Goal: Transaction & Acquisition: Purchase product/service

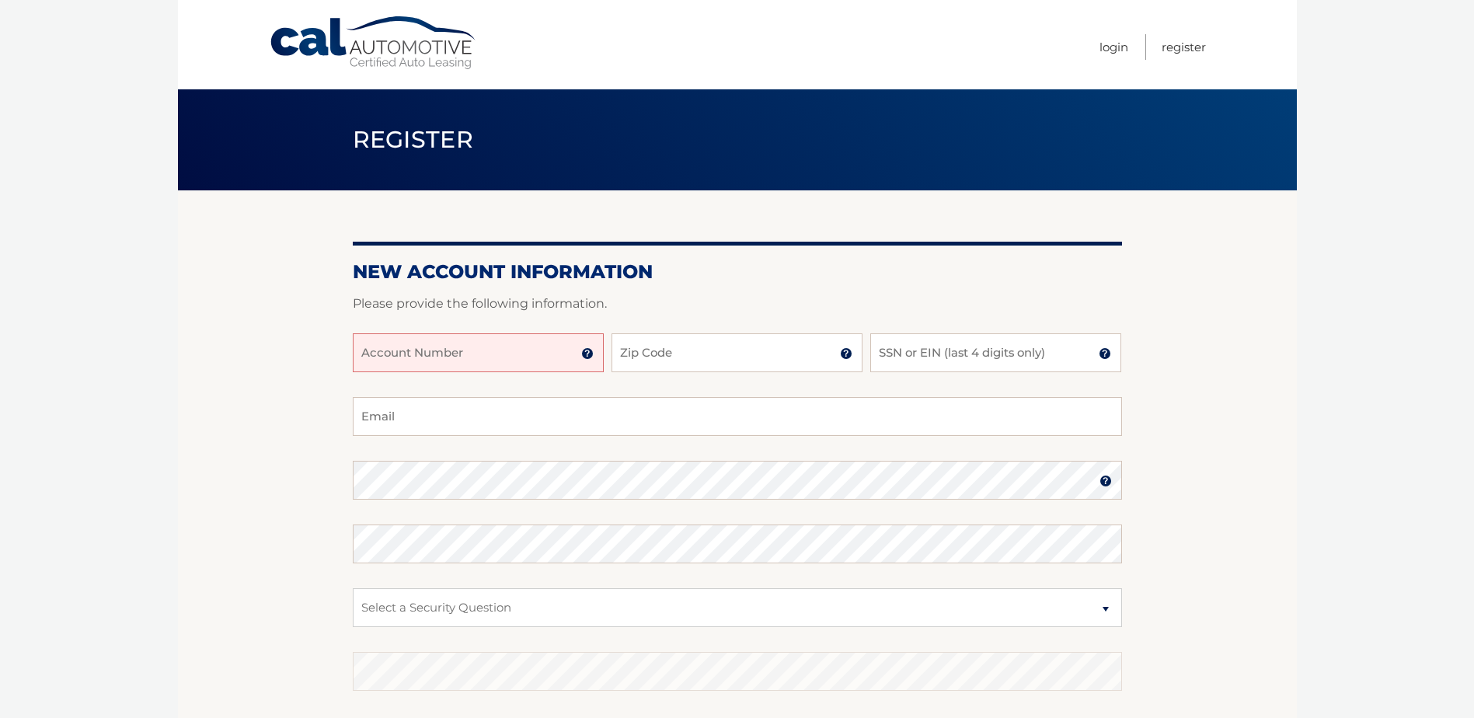
click at [532, 361] on input "Account Number" at bounding box center [478, 352] width 251 height 39
click at [464, 344] on input "Account Number" at bounding box center [478, 352] width 251 height 39
type input "44456003315"
click at [720, 357] on input "Zip Code" at bounding box center [737, 352] width 251 height 39
type input "10520"
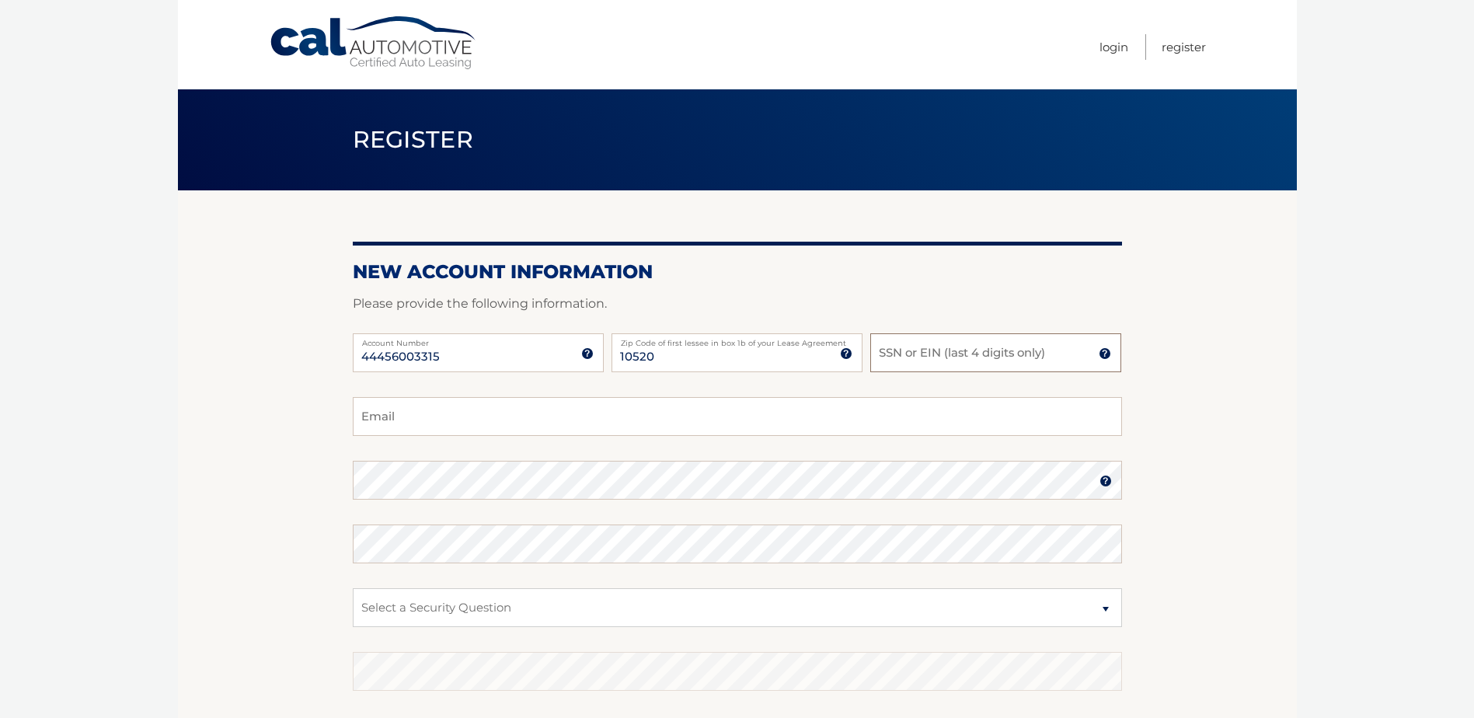
click at [940, 356] on input "SSN or EIN (last 4 digits only)" at bounding box center [995, 352] width 251 height 39
type input "1155"
click at [797, 413] on input "Email" at bounding box center [737, 416] width 769 height 39
type input "Alex.Finance95@gmail.com"
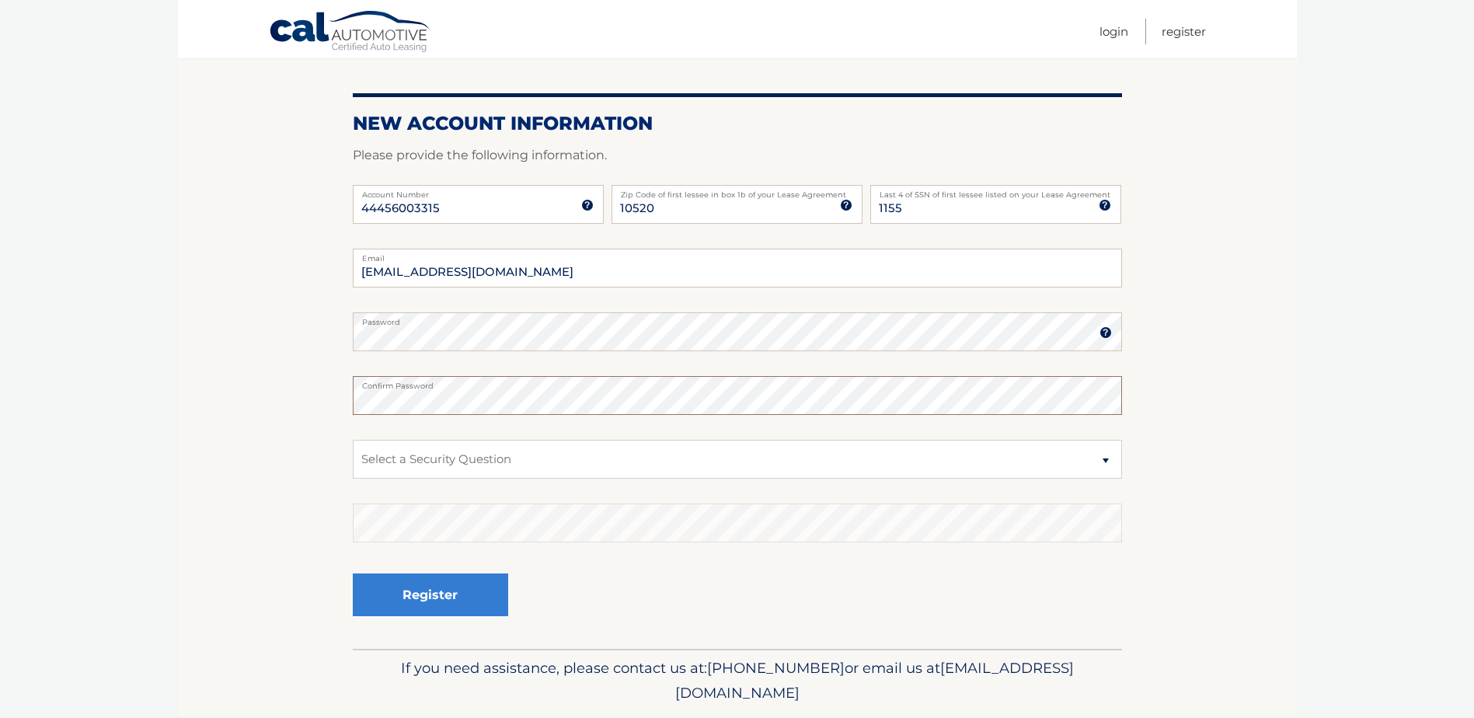
scroll to position [155, 0]
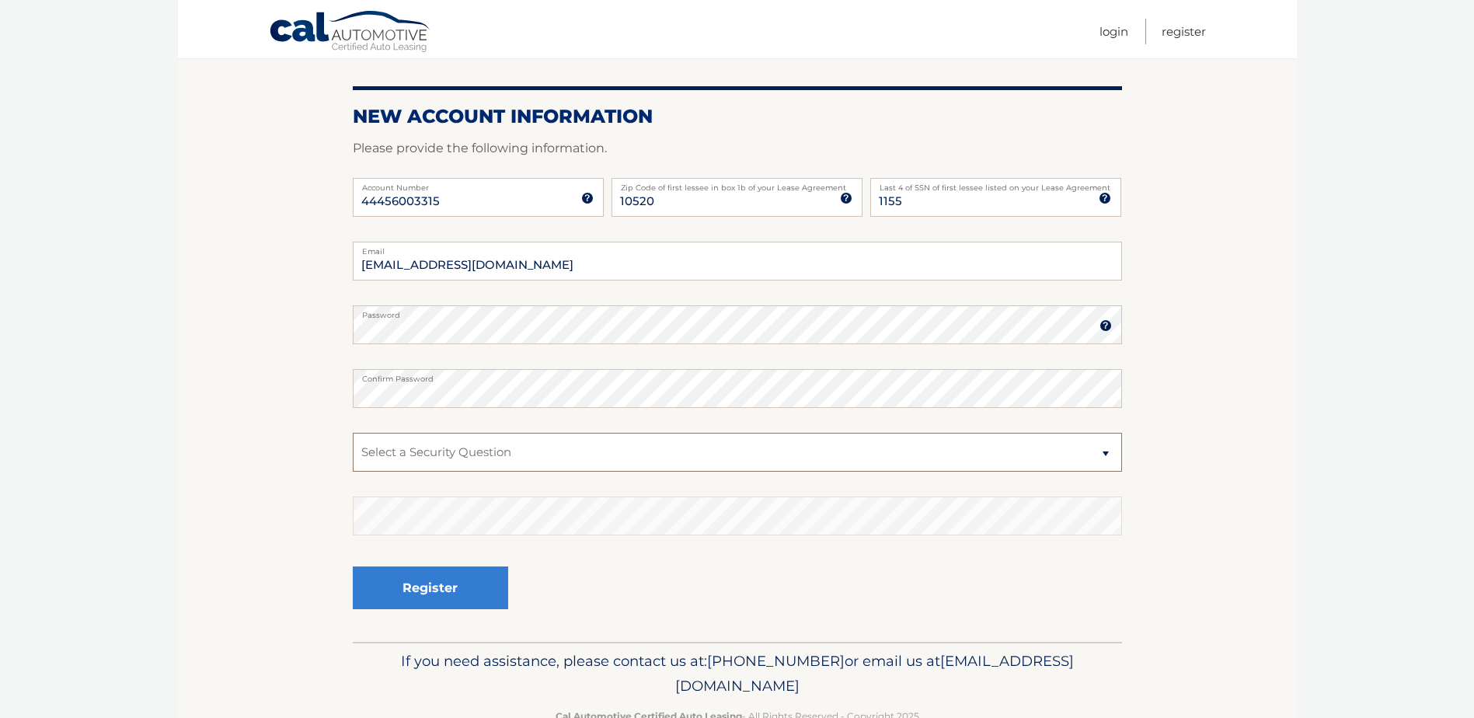
click at [490, 455] on select "Select a Security Question What was the name of your elementary school? What is…" at bounding box center [737, 452] width 769 height 39
select select "3"
click at [353, 433] on select "Select a Security Question What was the name of your elementary school? What is…" at bounding box center [737, 452] width 769 height 39
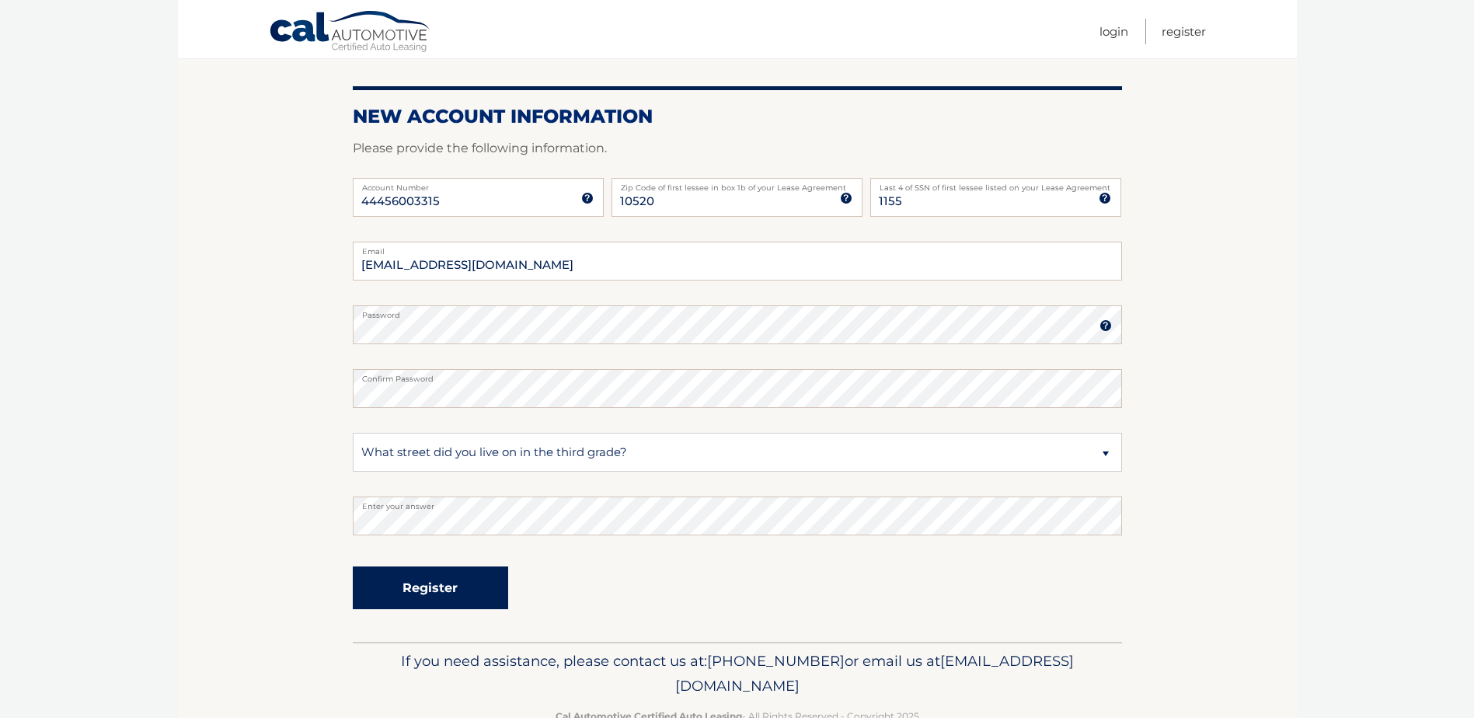
click at [465, 586] on button "Register" at bounding box center [430, 588] width 155 height 43
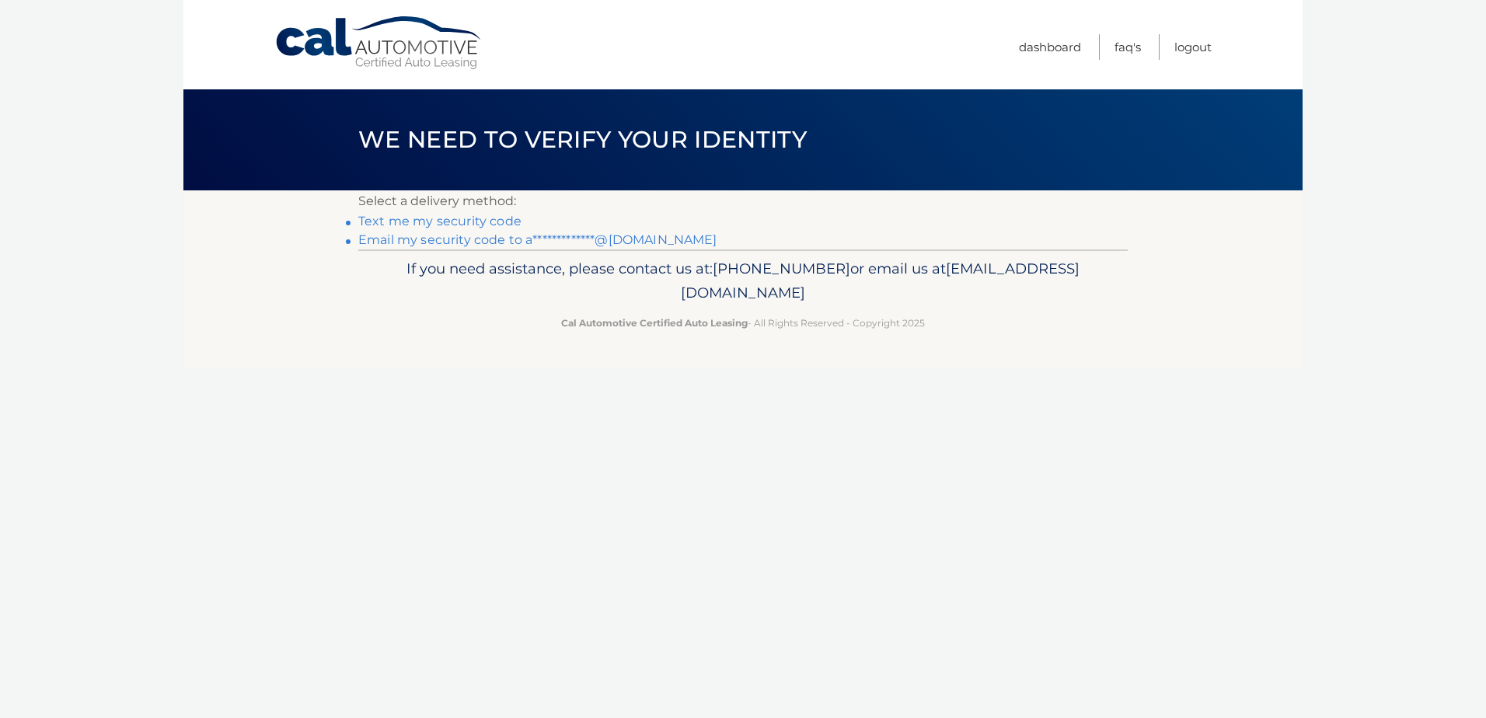
click at [505, 238] on link "**********" at bounding box center [537, 239] width 359 height 15
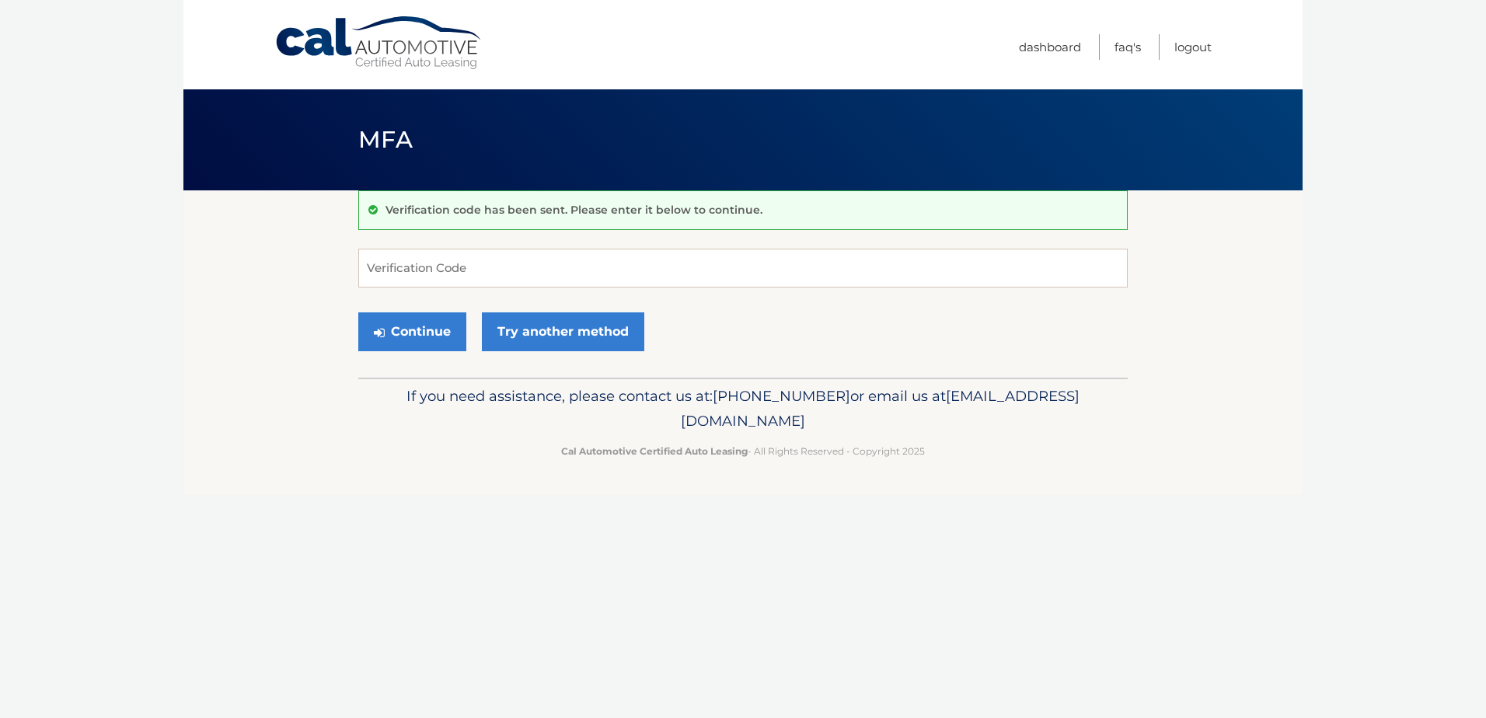
click at [973, 313] on div "Continue Try another method" at bounding box center [742, 332] width 769 height 53
click at [575, 273] on input "Verification Code" at bounding box center [742, 268] width 769 height 39
paste input "561657"
click at [431, 337] on button "Continue" at bounding box center [412, 331] width 108 height 39
click at [459, 279] on input "561657" at bounding box center [742, 268] width 769 height 39
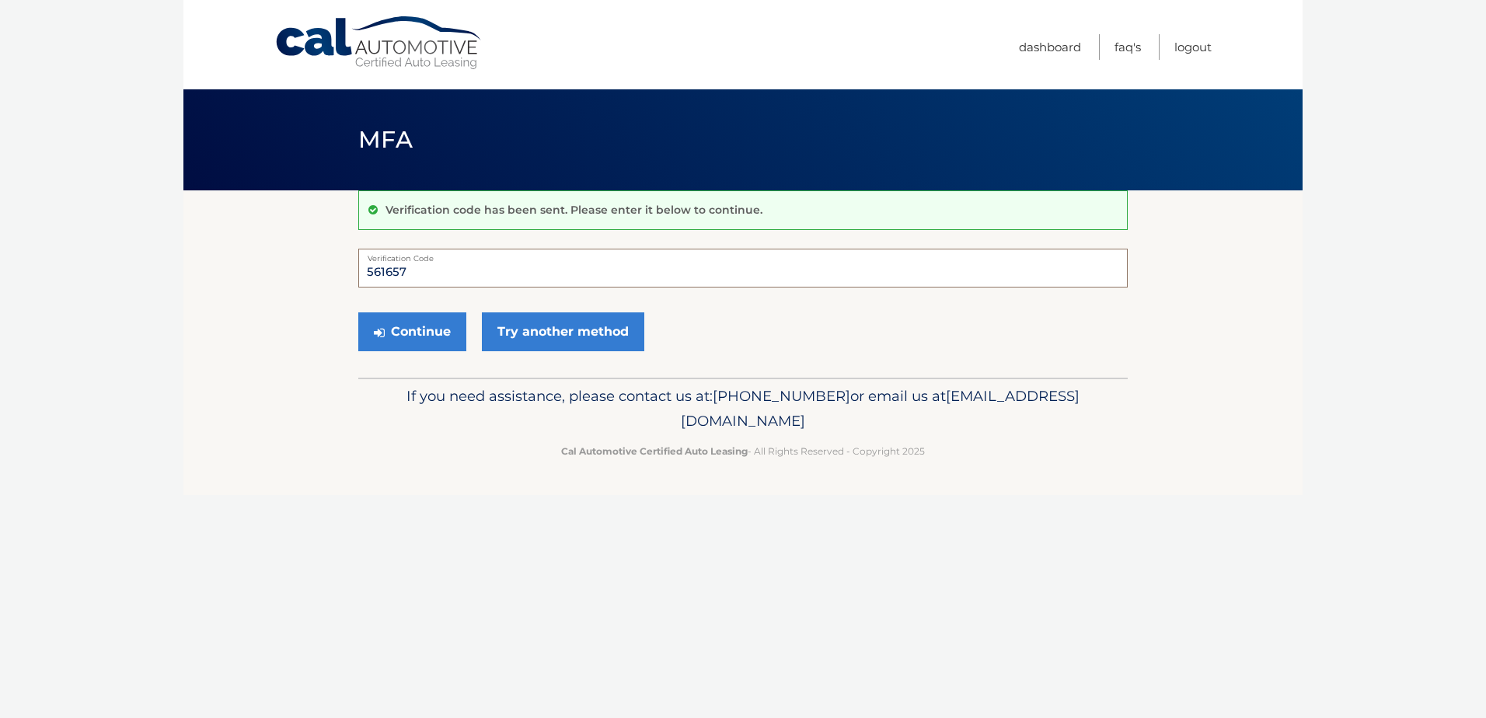
type input "561657"
click at [358, 312] on button "Continue" at bounding box center [412, 331] width 108 height 39
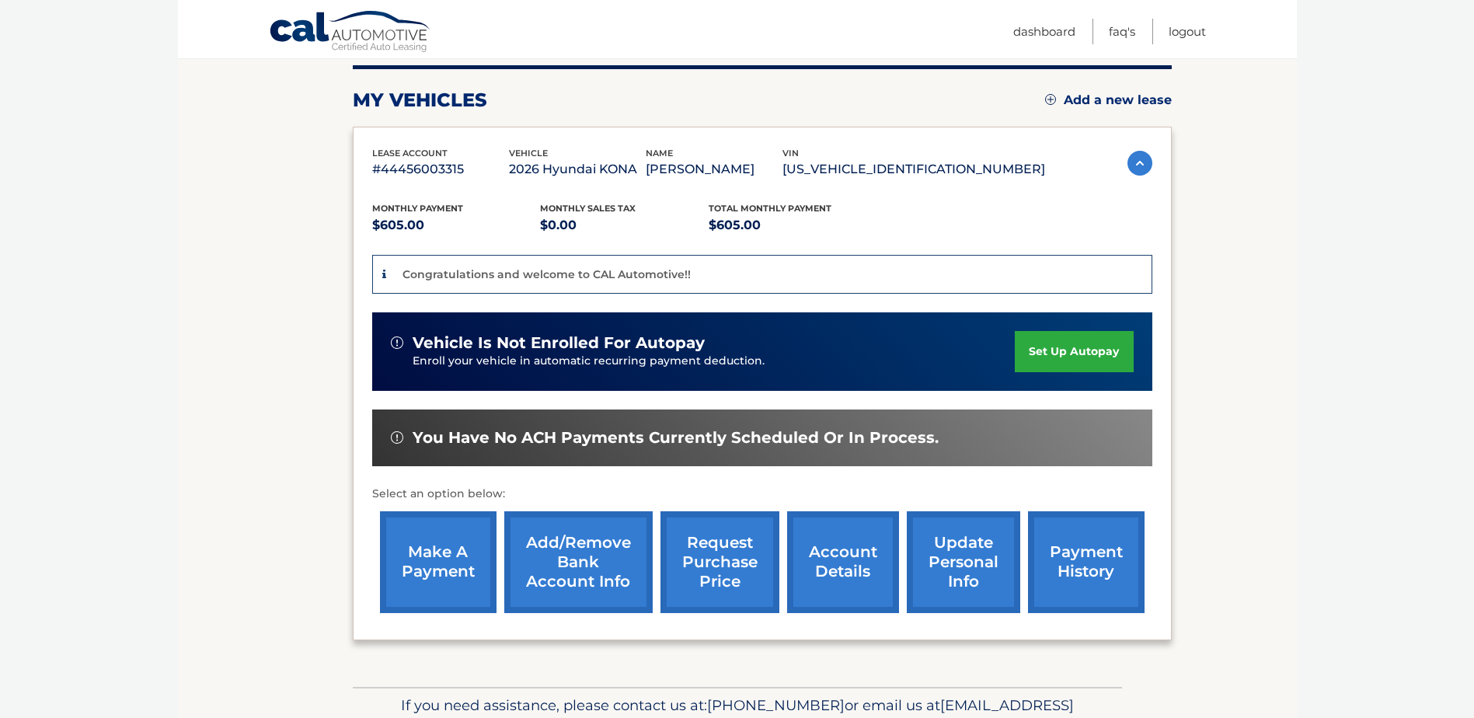
scroll to position [233, 0]
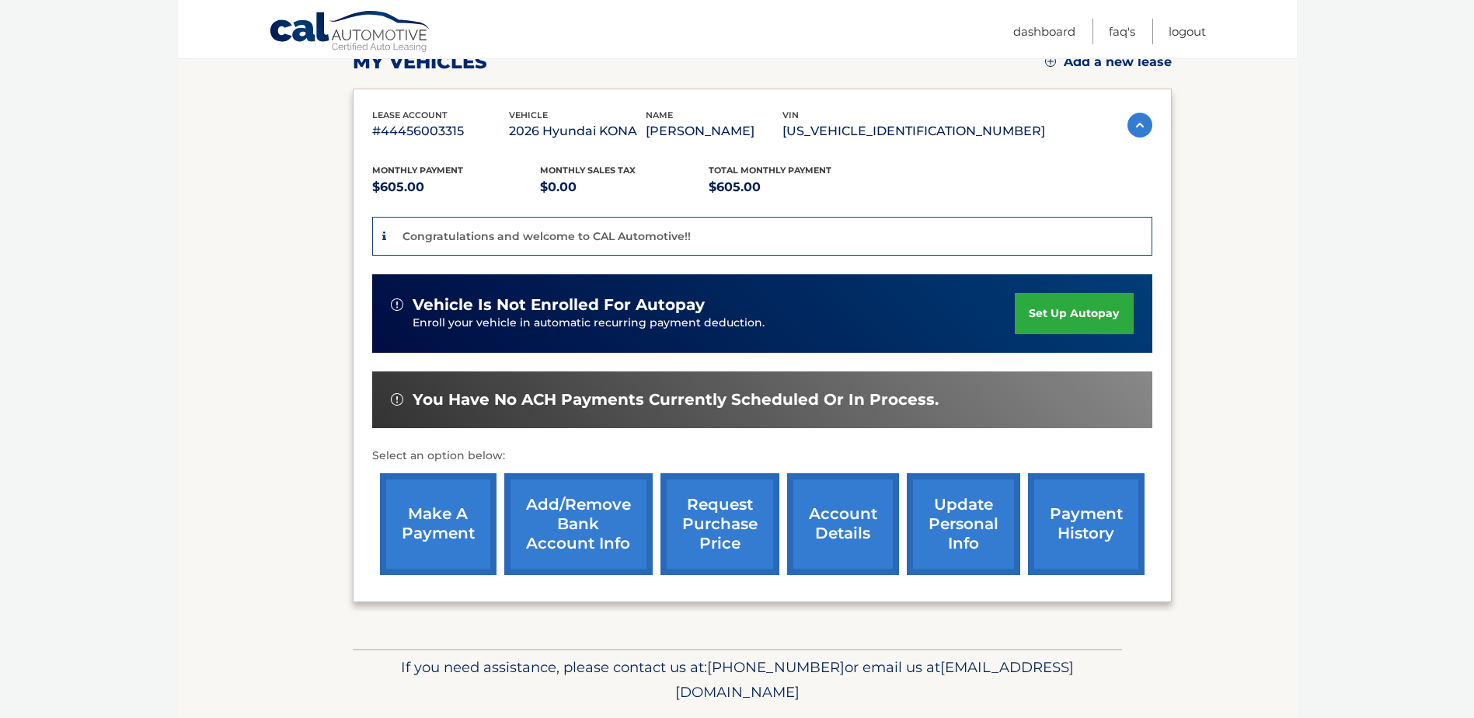
click at [470, 521] on link "make a payment" at bounding box center [438, 524] width 117 height 102
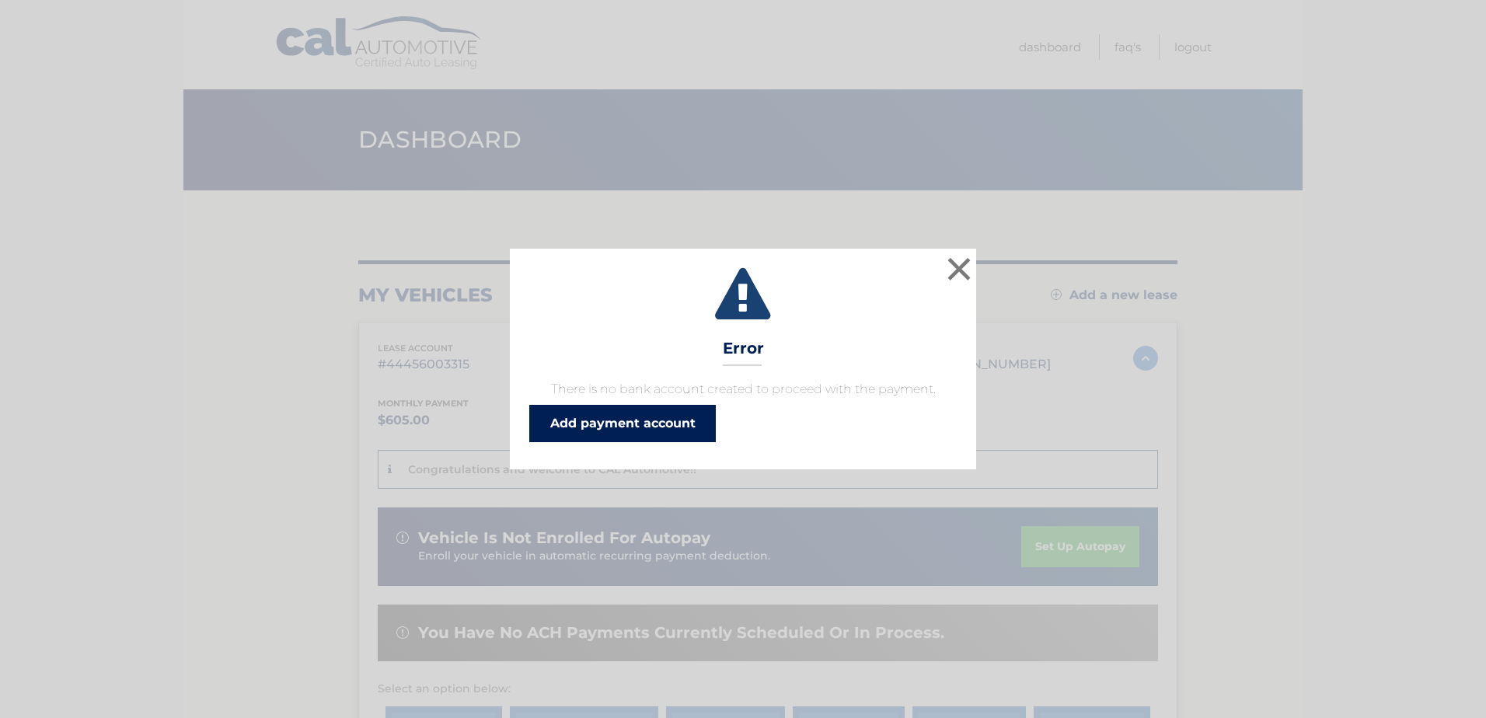
click at [664, 424] on link "Add payment account" at bounding box center [622, 423] width 187 height 37
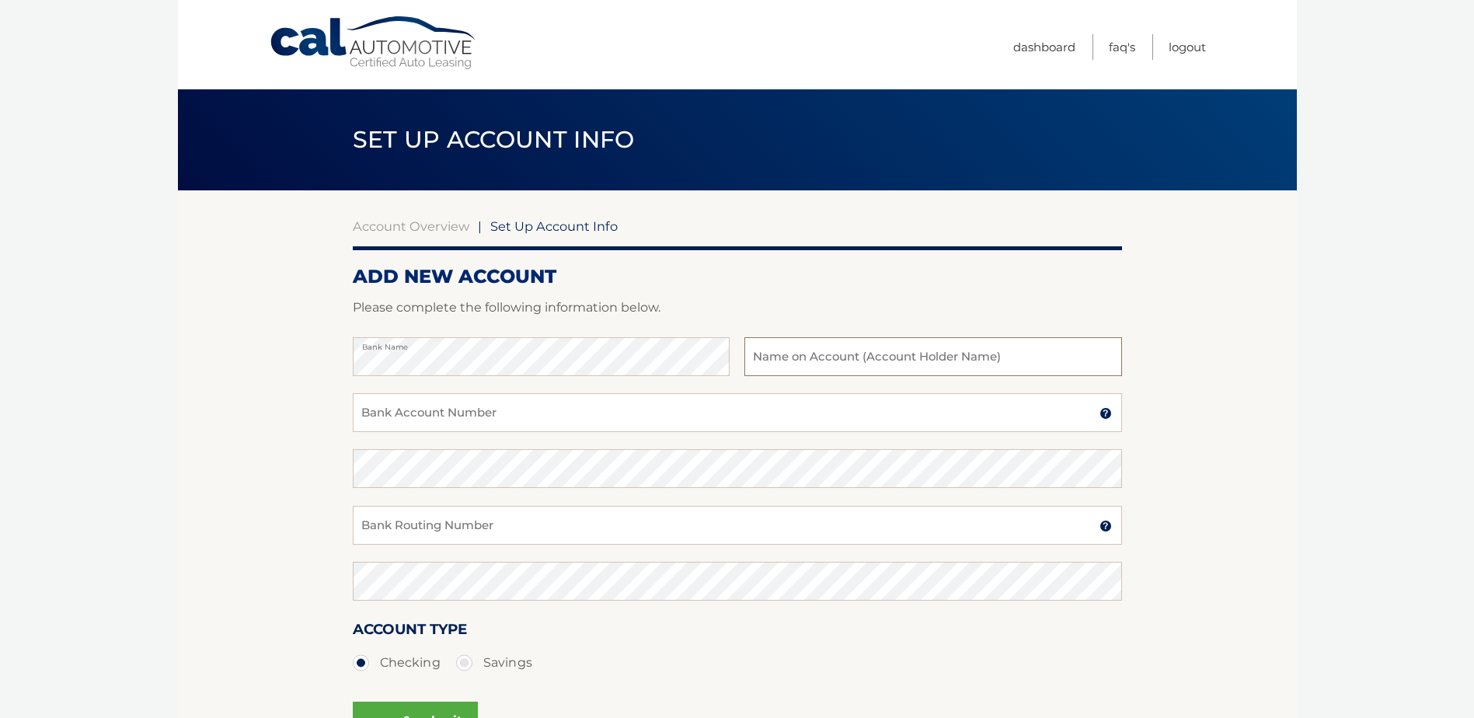
click at [922, 350] on input "text" at bounding box center [933, 356] width 377 height 39
type input "[PERSON_NAME]"
click at [642, 424] on input "Bank Account Number" at bounding box center [737, 412] width 769 height 39
click at [620, 413] on input "Bank Account Number" at bounding box center [737, 412] width 769 height 39
paste input "4023899734"
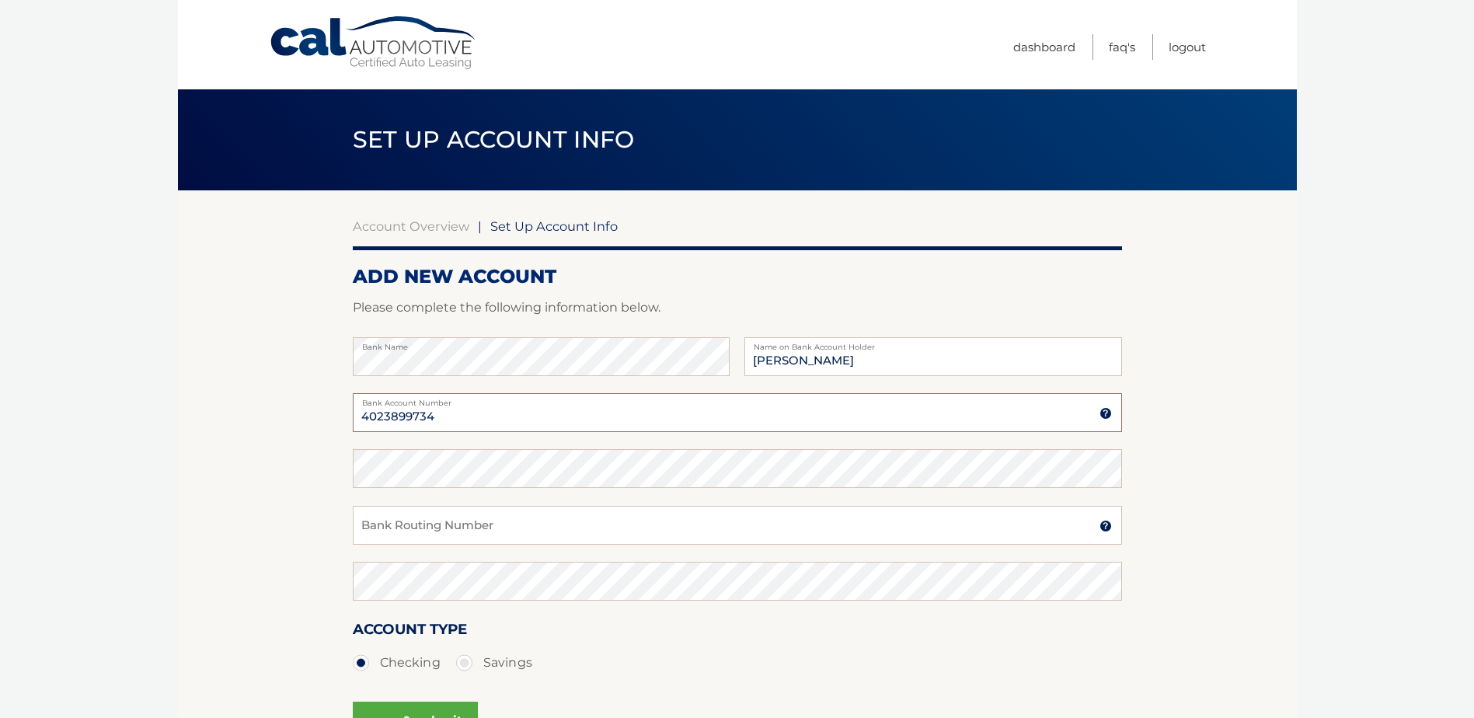
type input "4023899734"
click at [466, 530] on input "Bank Routing Number" at bounding box center [737, 525] width 769 height 39
paste input "021000021"
type input "021000021"
click at [616, 662] on ul "Checking Savings" at bounding box center [737, 662] width 769 height 31
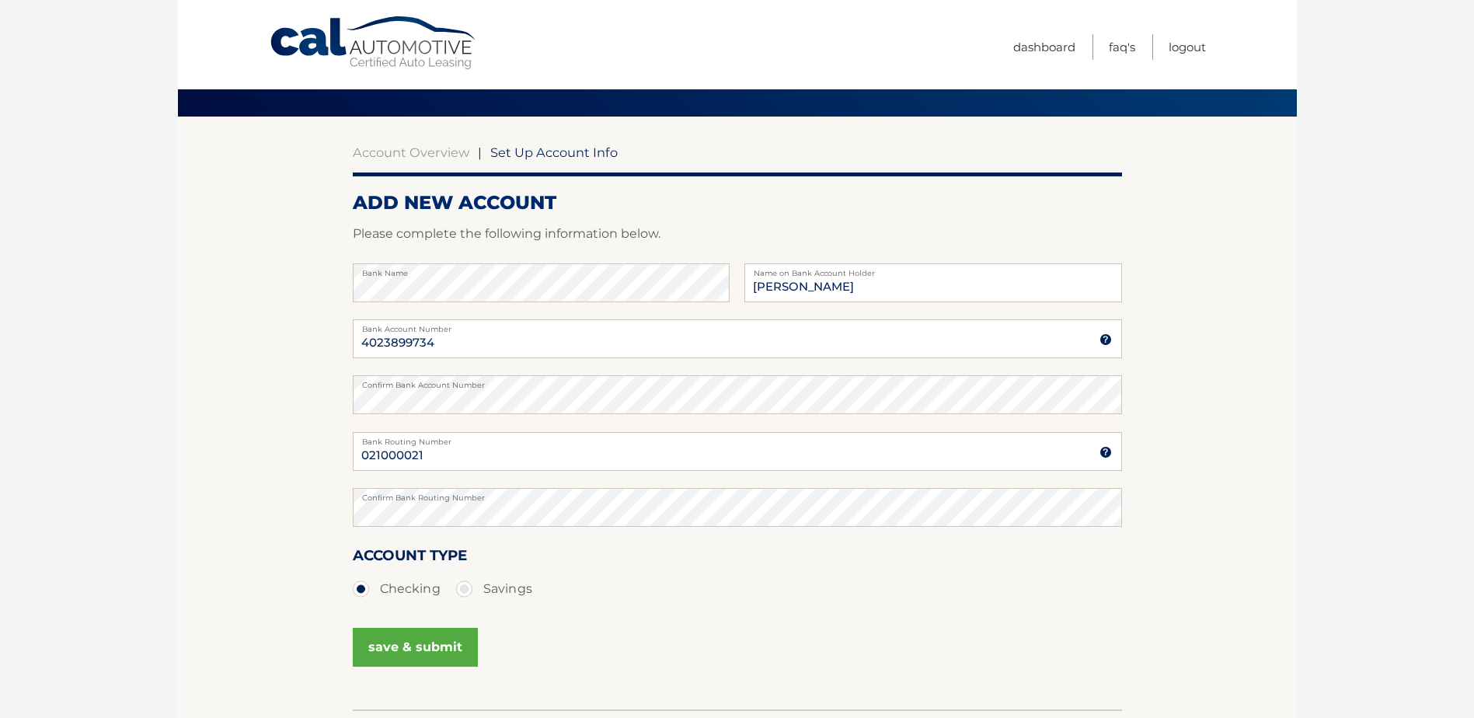
scroll to position [78, 0]
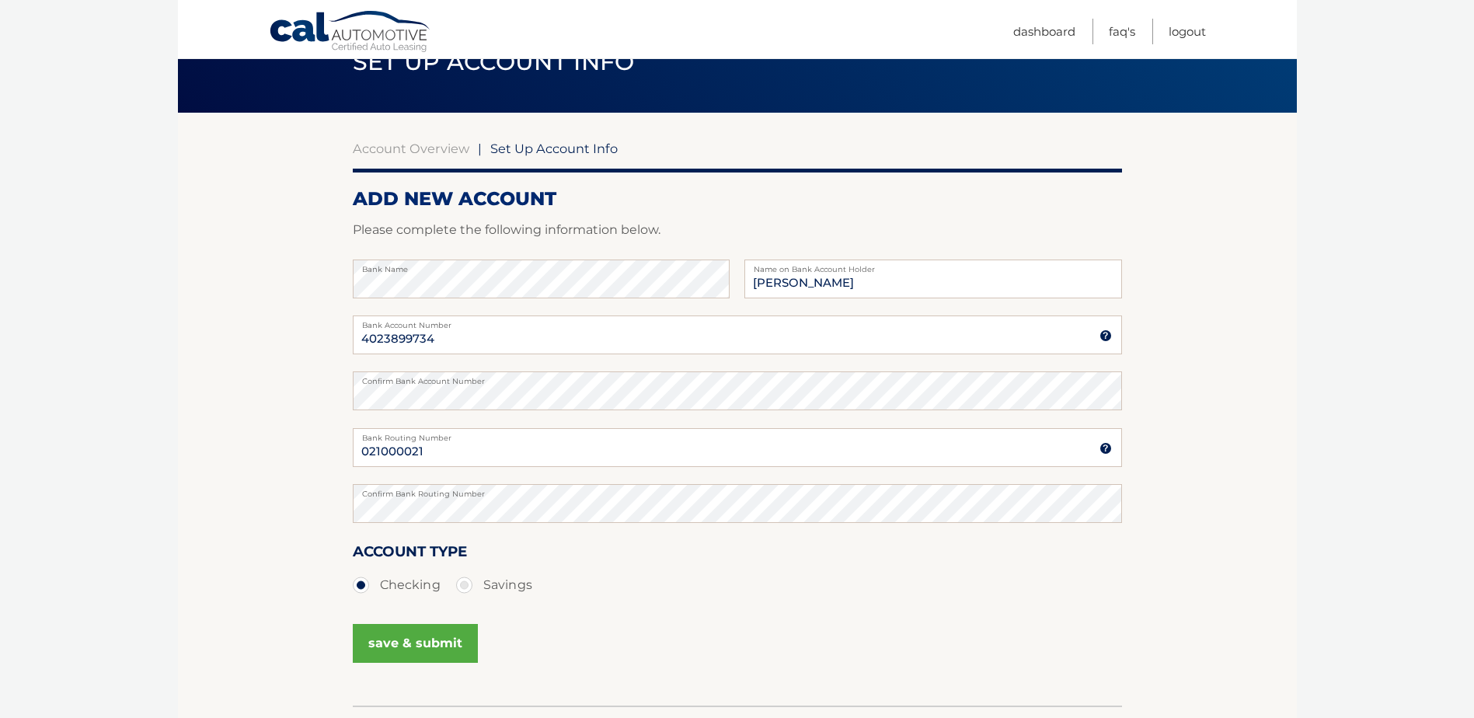
click at [466, 582] on label "Savings" at bounding box center [494, 585] width 76 height 31
click at [466, 582] on input "Savings" at bounding box center [470, 582] width 16 height 25
radio input "true"
click at [567, 606] on div "Account Type Checking Savings" at bounding box center [737, 579] width 769 height 78
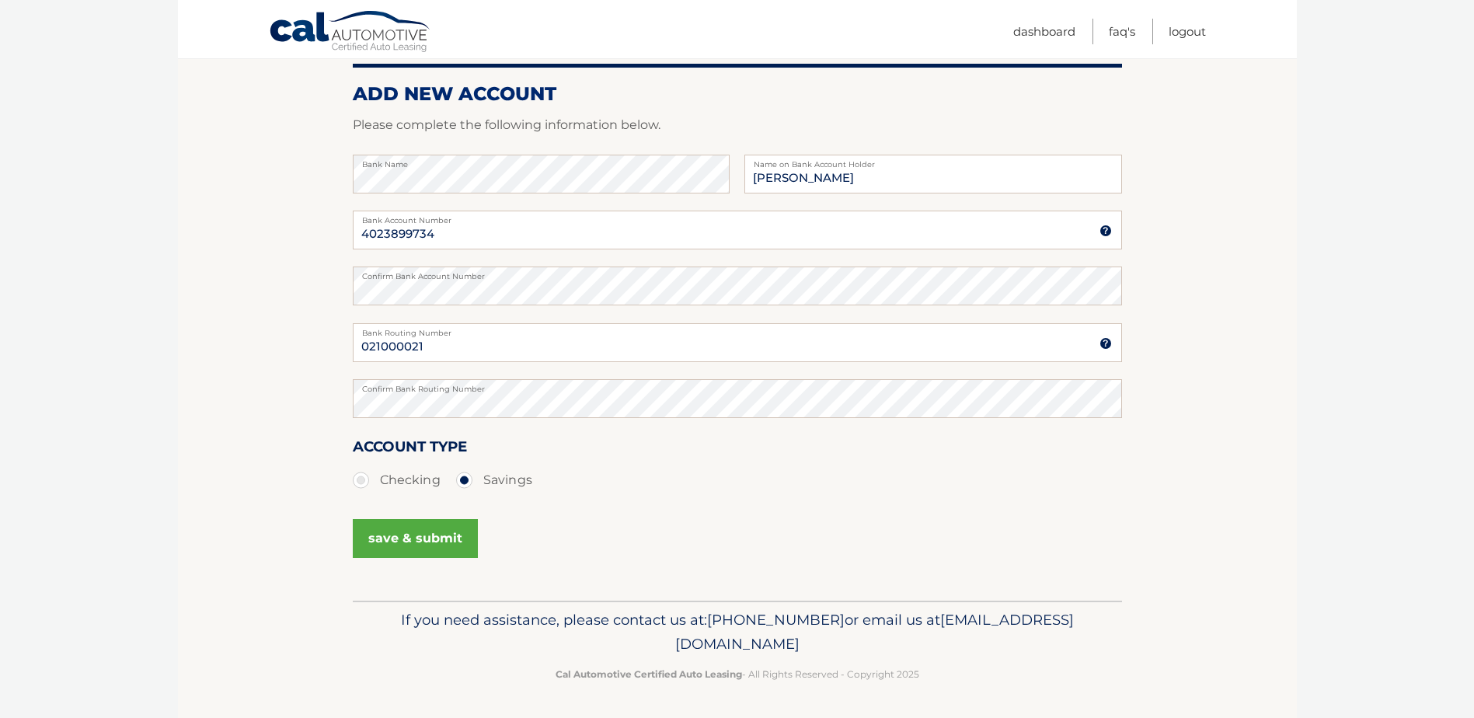
scroll to position [183, 0]
click at [443, 543] on button "save & submit" at bounding box center [415, 537] width 125 height 39
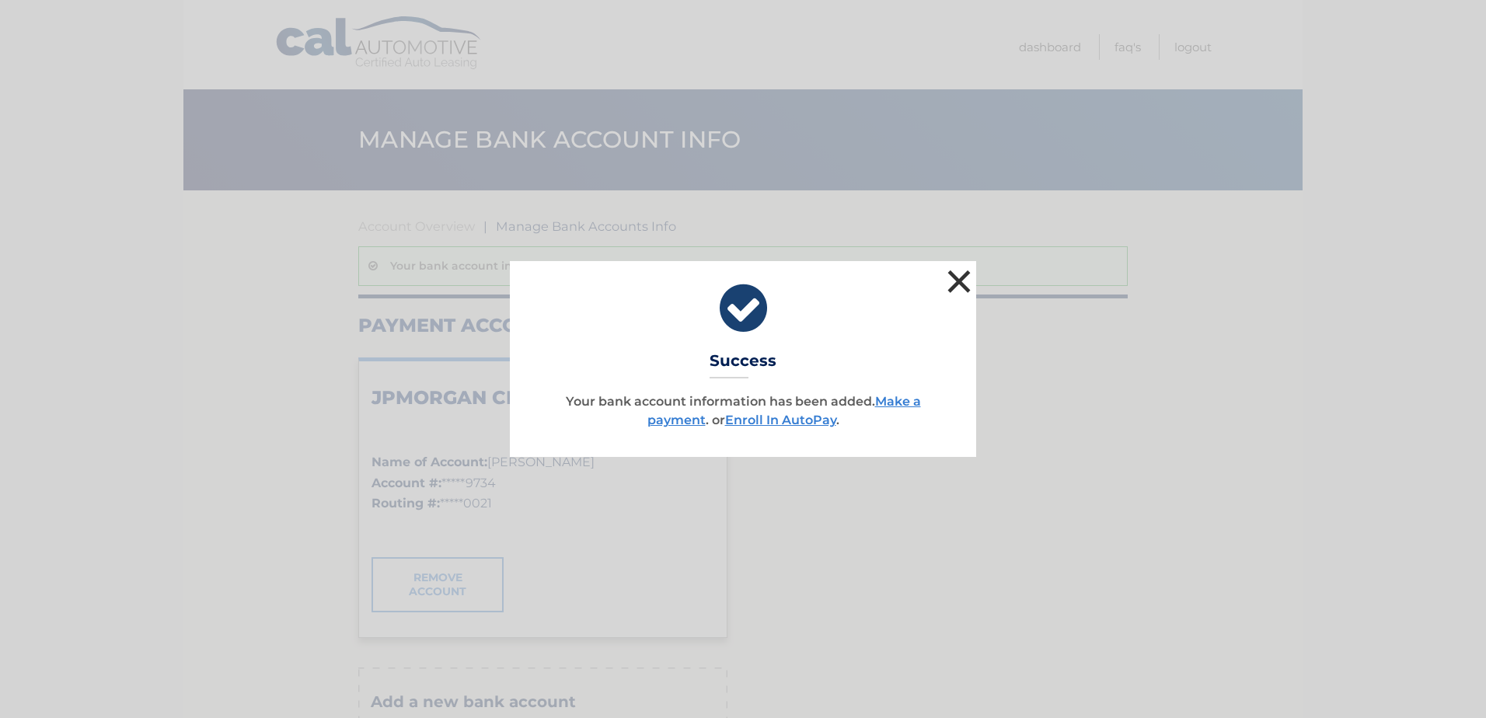
click at [953, 282] on button "×" at bounding box center [958, 281] width 31 height 31
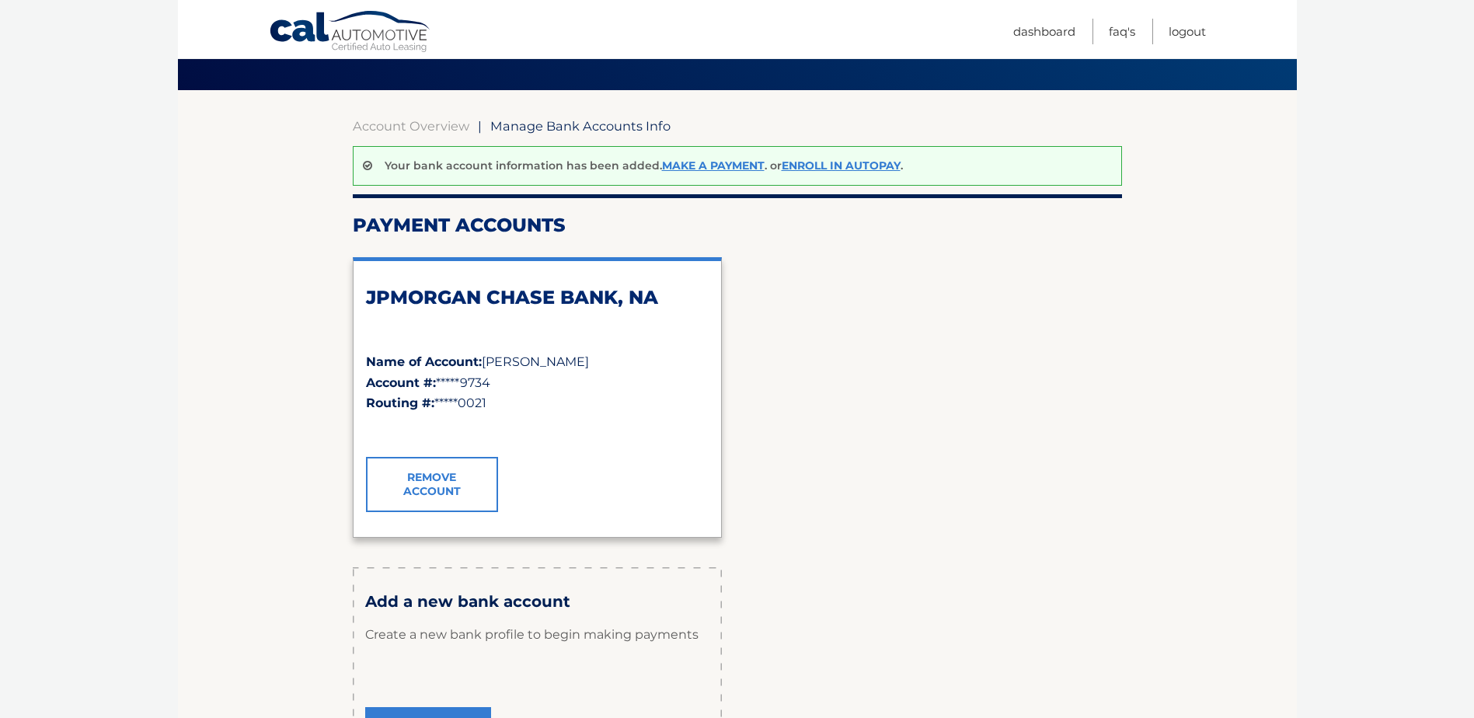
scroll to position [78, 0]
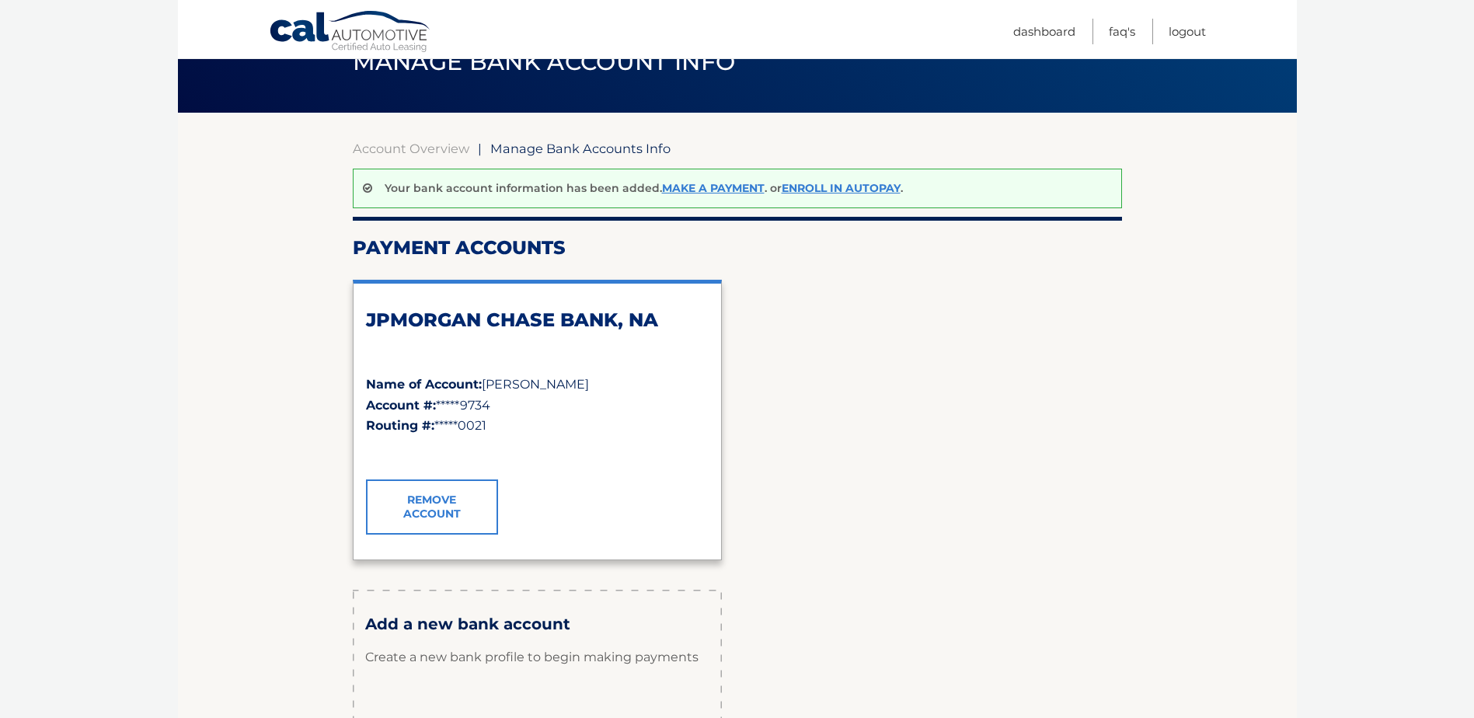
click at [511, 306] on div "JPMORGAN CHASE BANK, NA Name of Account: [PERSON_NAME] Account #: *****9734 Rou…" at bounding box center [537, 420] width 369 height 280
click at [601, 466] on div "✓" at bounding box center [537, 451] width 343 height 33
click at [490, 398] on span "*****9734" at bounding box center [463, 405] width 54 height 15
drag, startPoint x: 490, startPoint y: 397, endPoint x: 455, endPoint y: 332, distance: 74.4
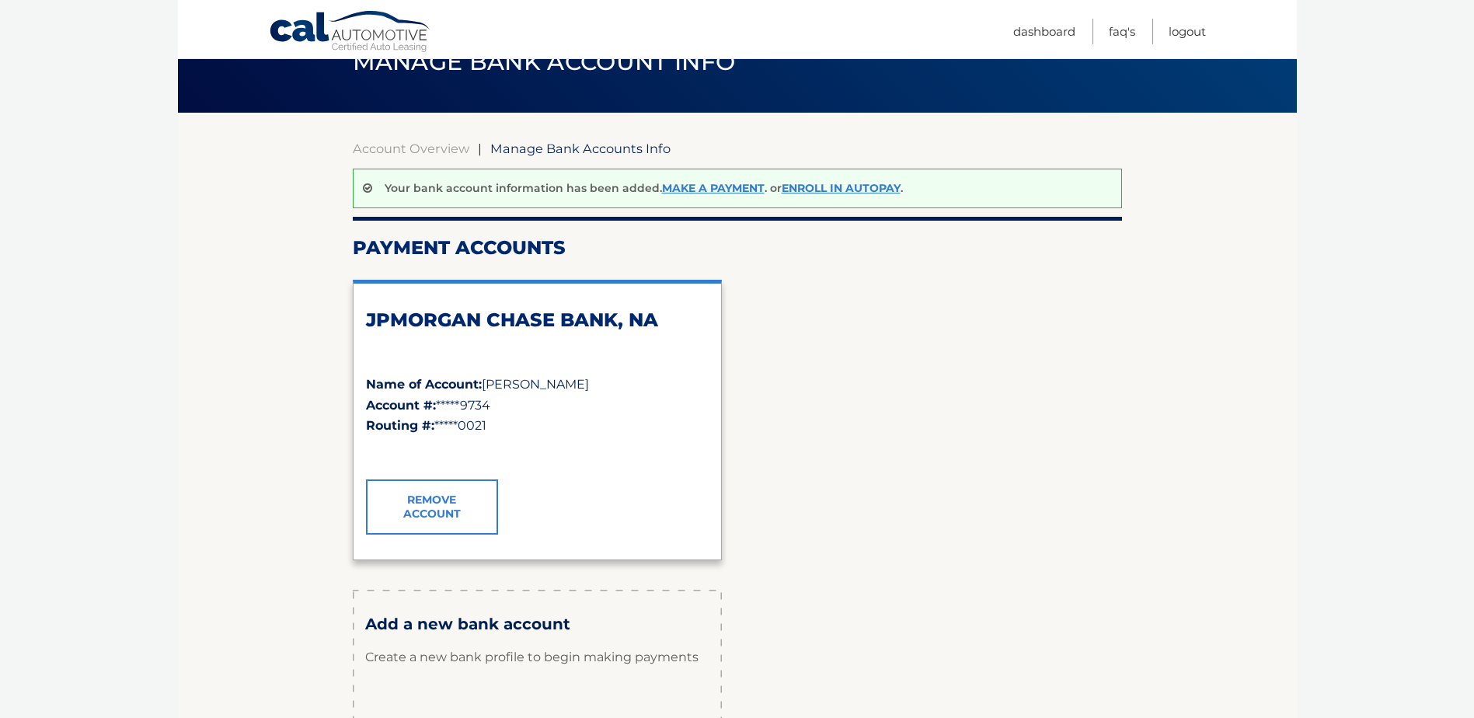
click at [454, 332] on div "JPMORGAN CHASE BANK, NA" at bounding box center [537, 342] width 343 height 66
click at [708, 180] on div "Your bank account information has been added. Make a payment . or Enroll In Aut…" at bounding box center [737, 189] width 769 height 40
click at [706, 188] on link "Make a payment" at bounding box center [713, 188] width 103 height 14
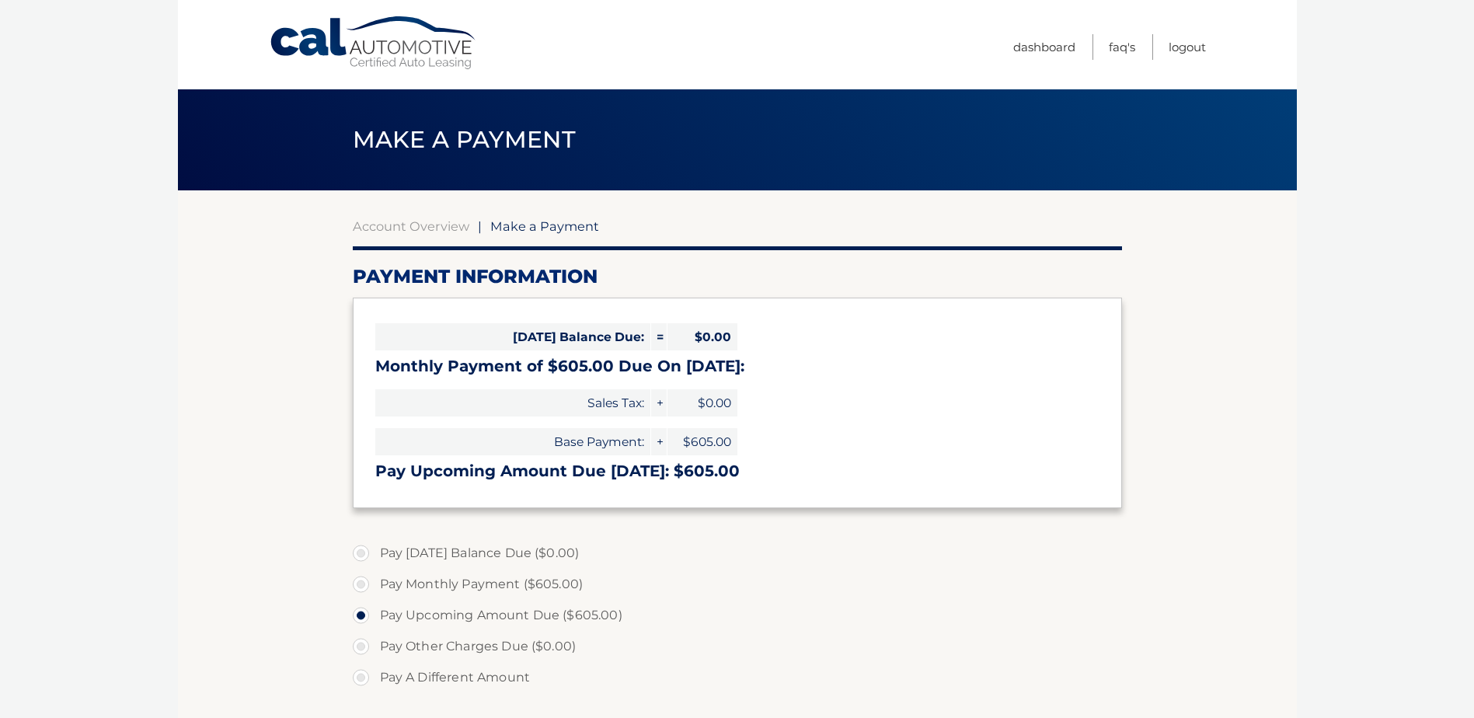
select select "MzE3YTE3YzAtZDRkYS00NDUzLTliZTktMDExYjY5MDBhYjYz"
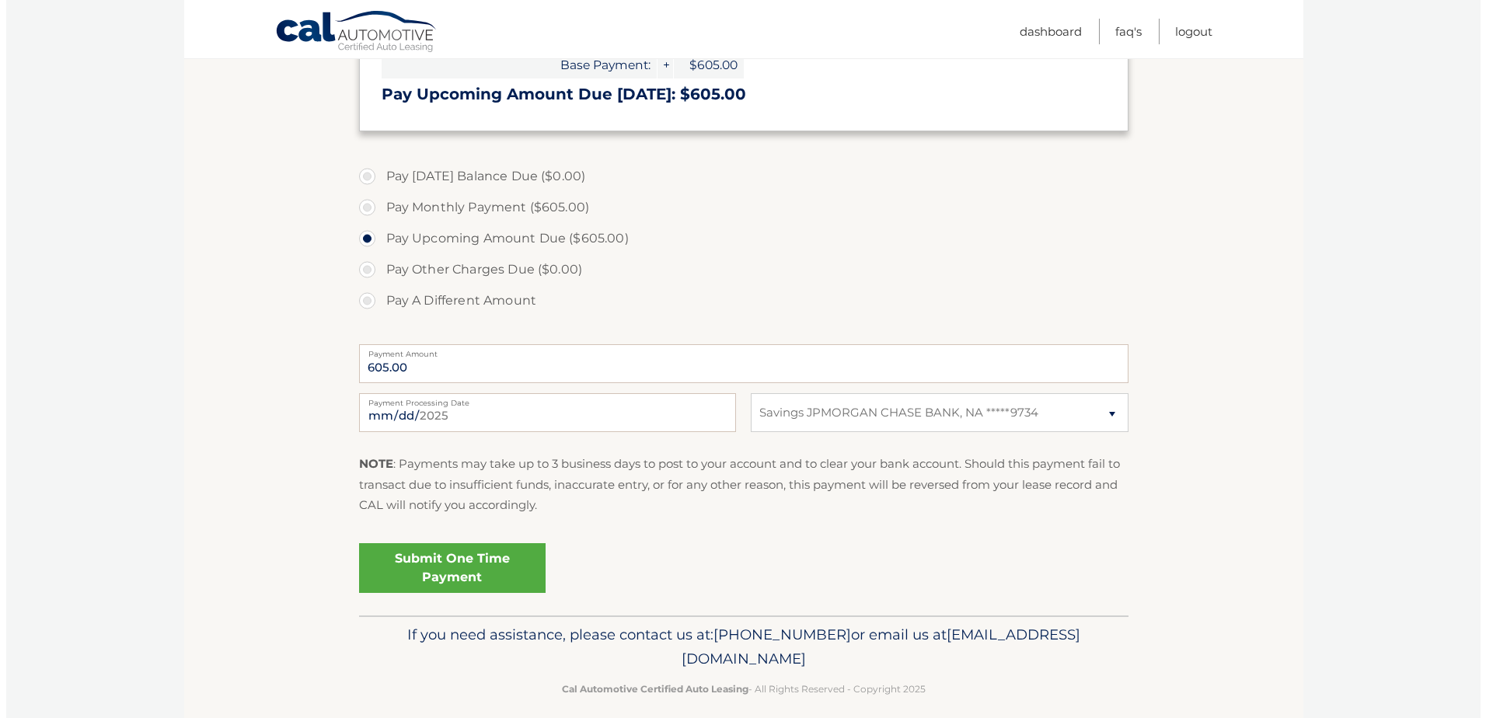
scroll to position [389, 0]
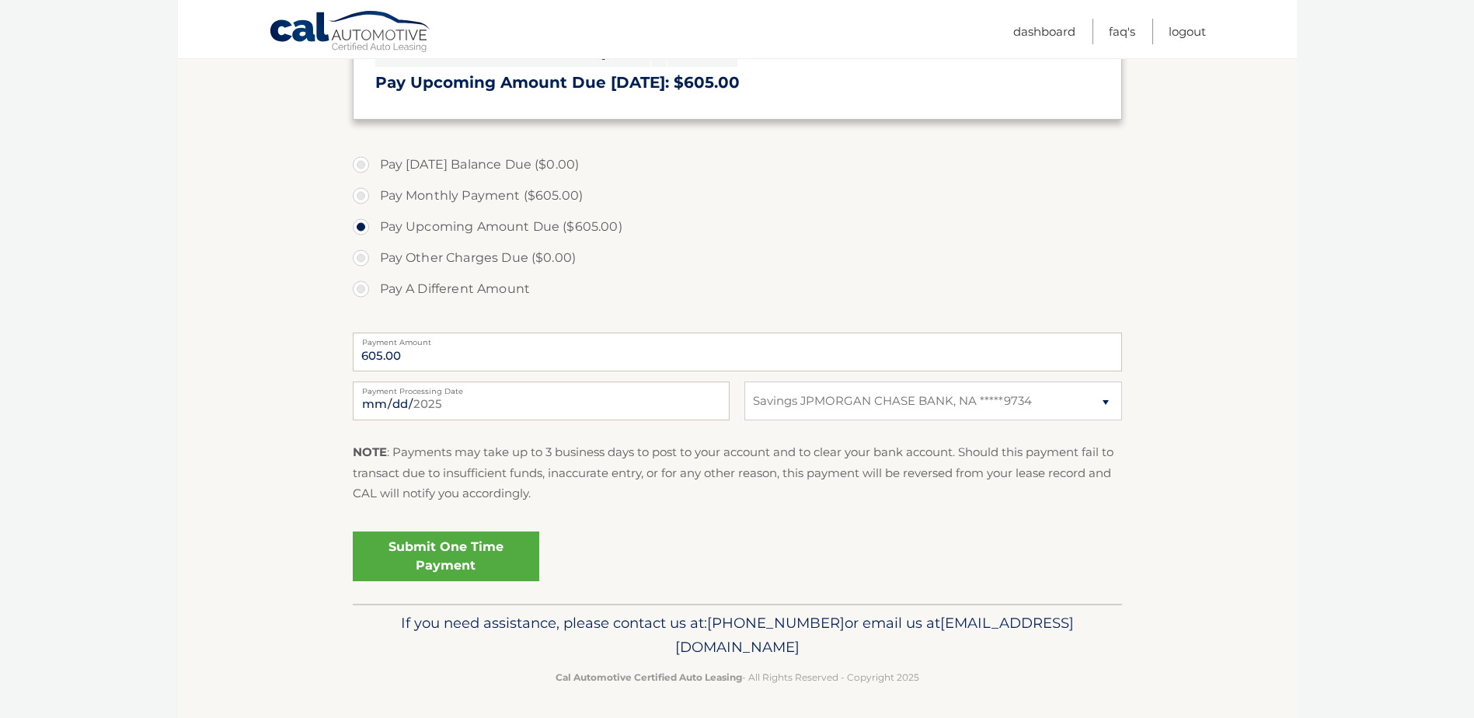
click at [493, 553] on link "Submit One Time Payment" at bounding box center [446, 557] width 187 height 50
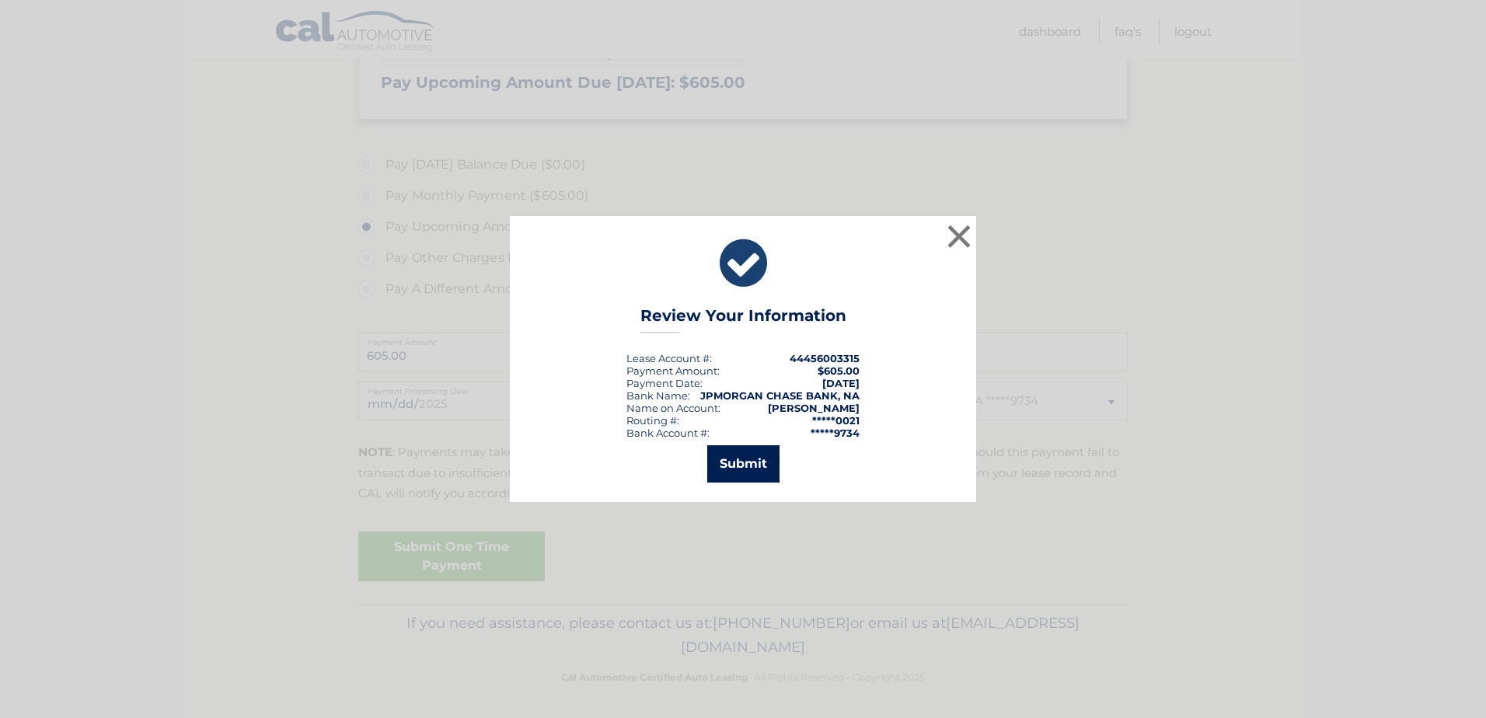
click at [754, 465] on button "Submit" at bounding box center [743, 463] width 72 height 37
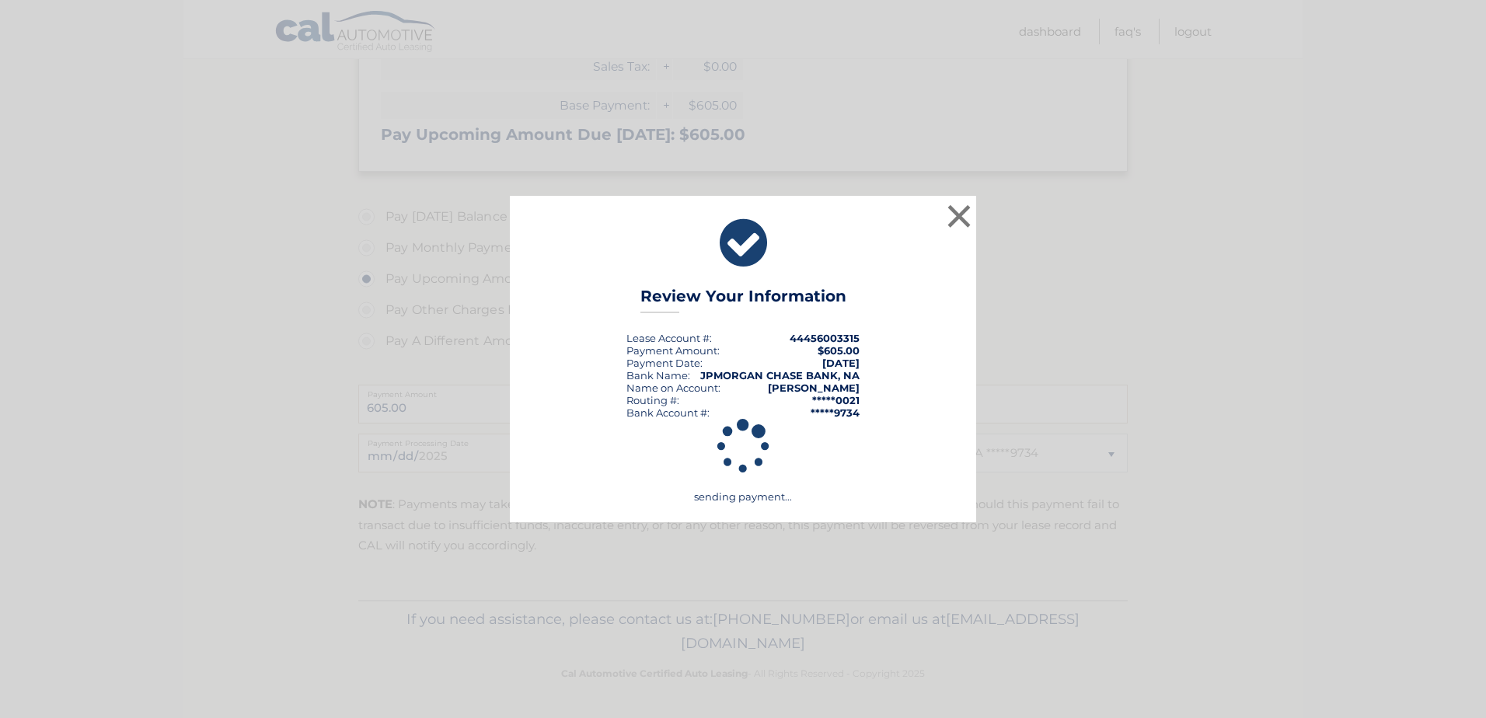
scroll to position [337, 0]
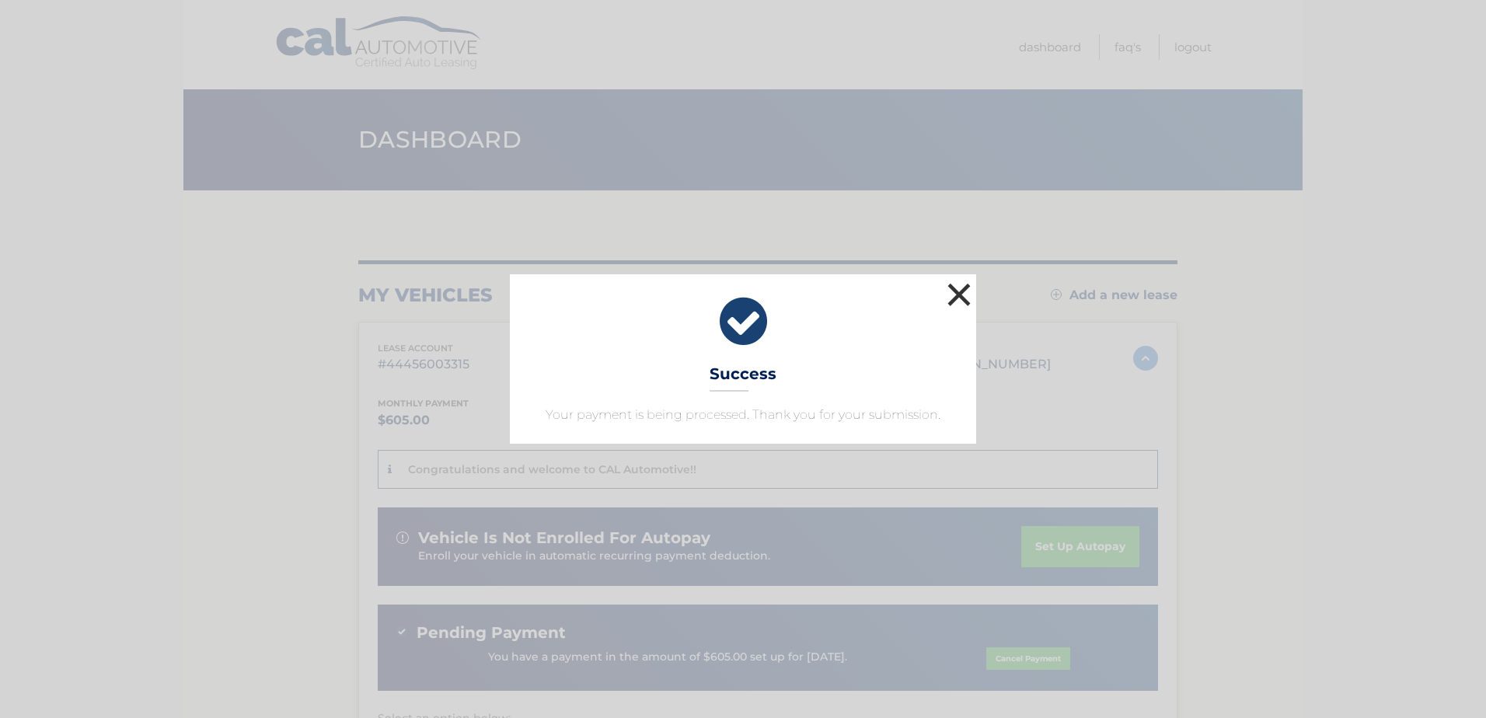
click at [963, 282] on button "×" at bounding box center [958, 294] width 31 height 31
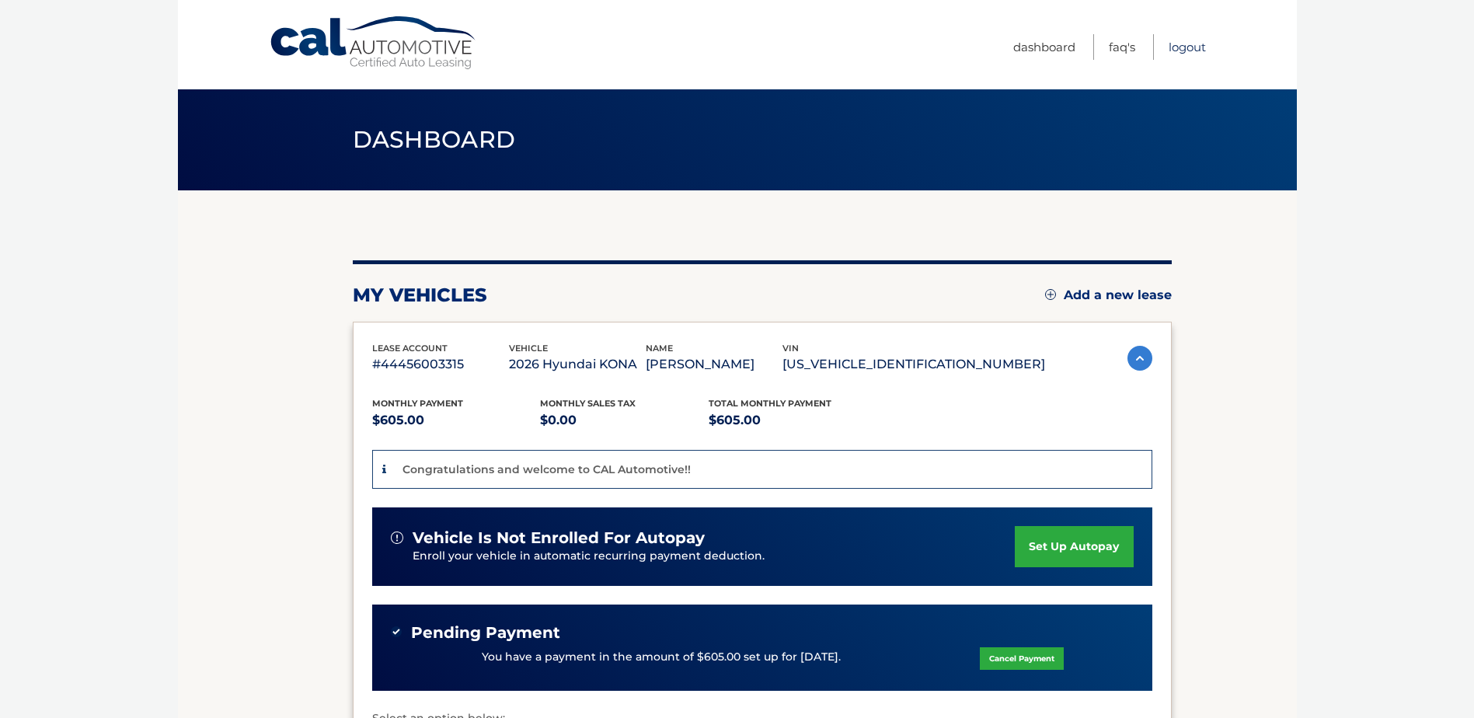
click at [1183, 42] on link "Logout" at bounding box center [1187, 47] width 37 height 26
